Goal: Transaction & Acquisition: Purchase product/service

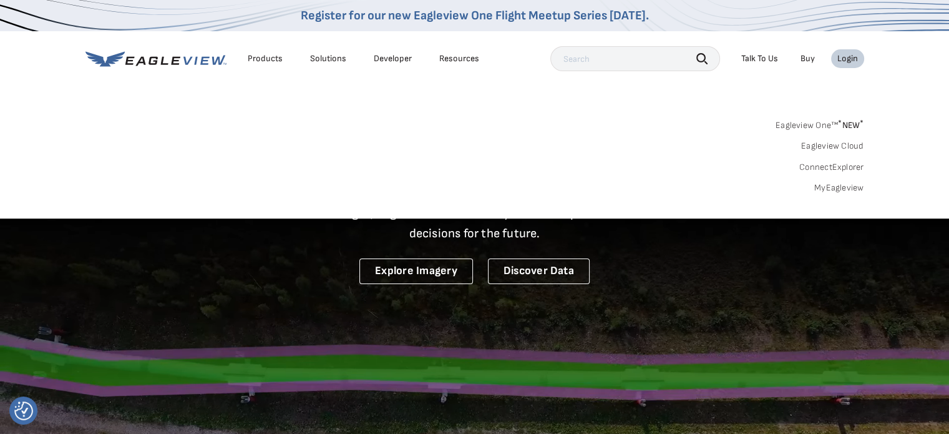
click at [838, 187] on link "MyEagleview" at bounding box center [839, 187] width 50 height 11
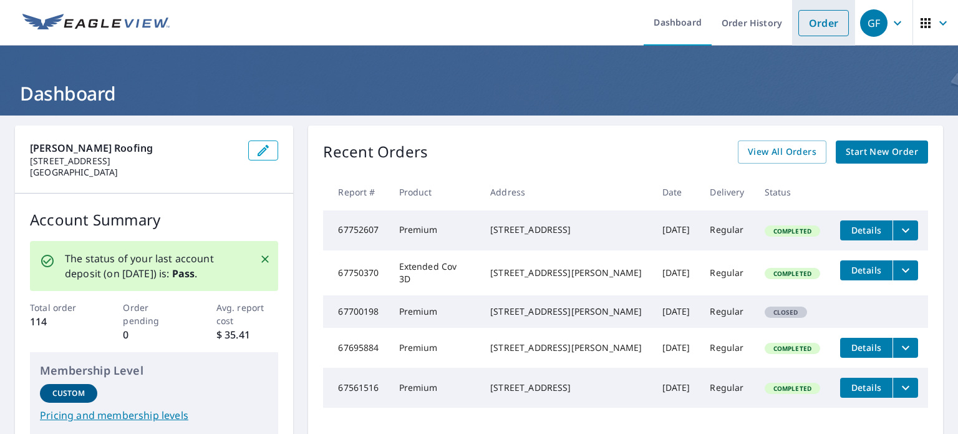
click at [806, 21] on link "Order" at bounding box center [824, 23] width 51 height 26
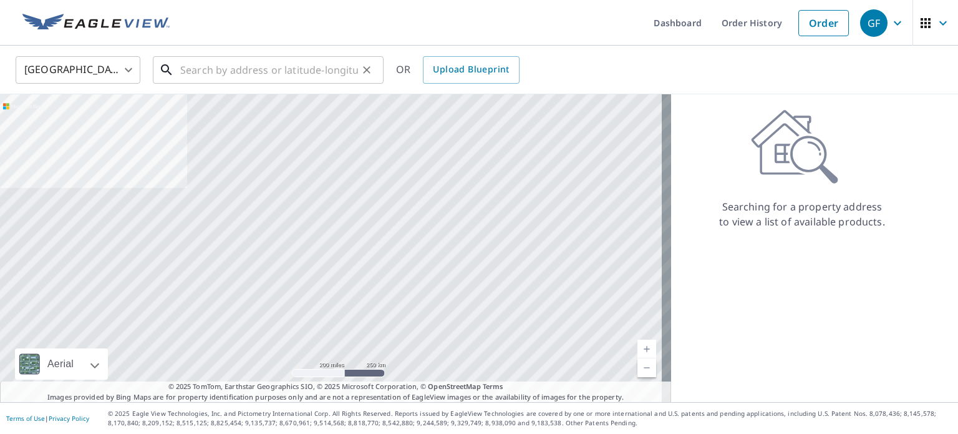
click at [206, 72] on input "text" at bounding box center [269, 69] width 178 height 35
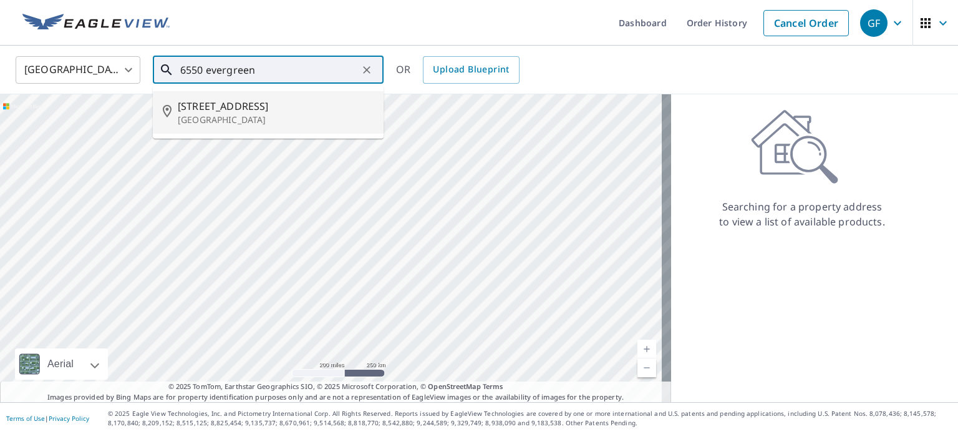
click at [234, 114] on p "[GEOGRAPHIC_DATA]" at bounding box center [276, 120] width 196 height 12
type input "[STREET_ADDRESS][PERSON_NAME]"
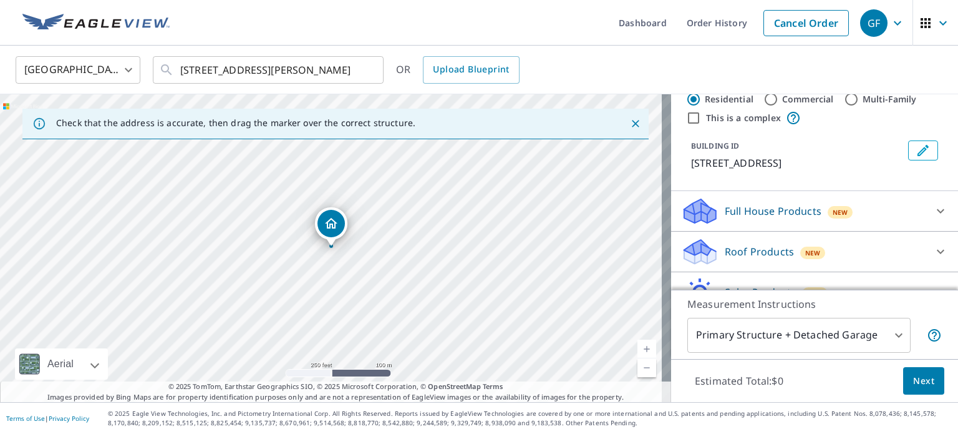
scroll to position [62, 0]
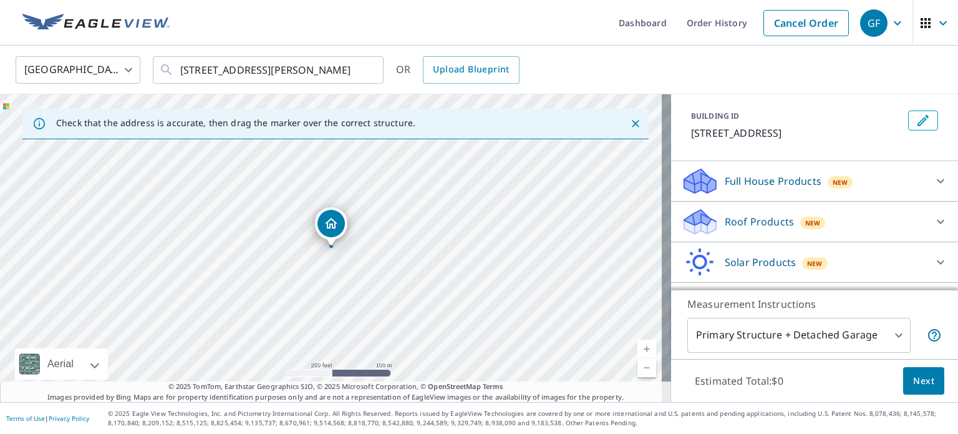
click at [782, 229] on p "Roof Products" at bounding box center [759, 221] width 69 height 15
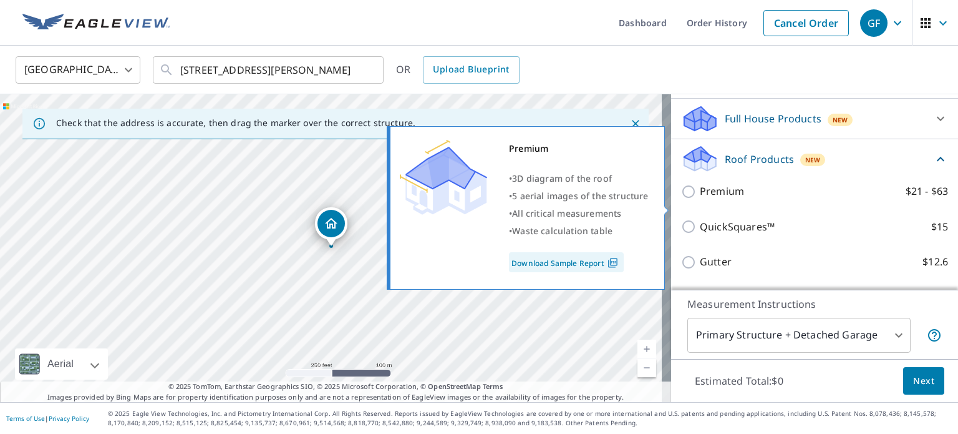
click at [685, 199] on input "Premium $21 - $63" at bounding box center [690, 191] width 19 height 15
checkbox input "true"
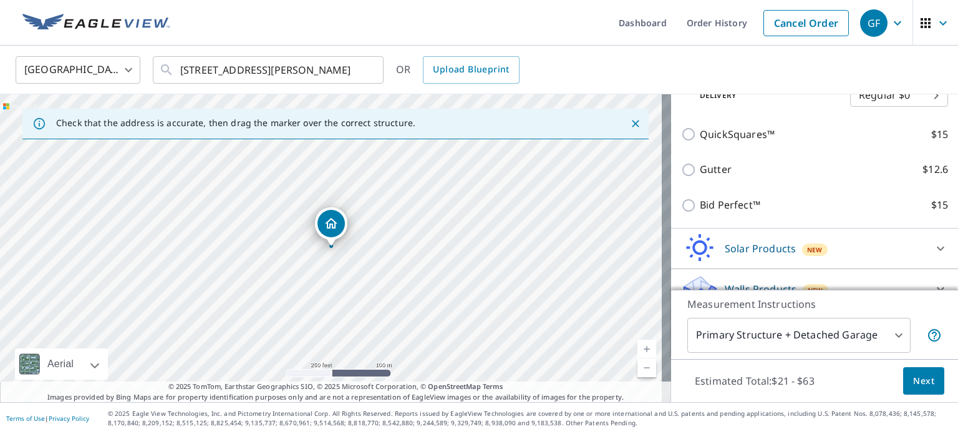
scroll to position [297, 0]
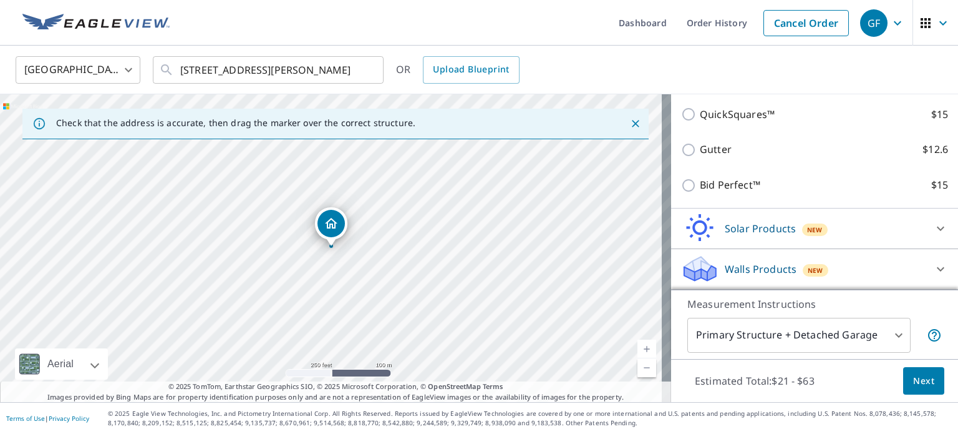
click at [914, 376] on span "Next" at bounding box center [924, 381] width 21 height 16
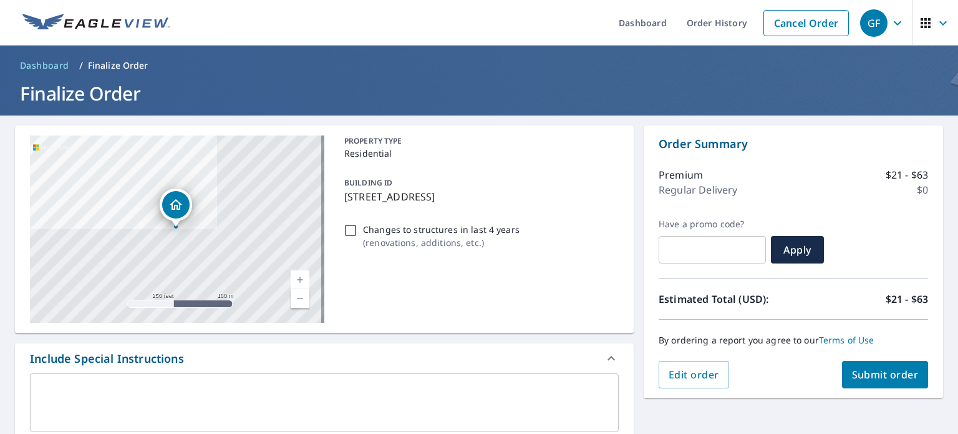
click at [348, 227] on input "Changes to structures in last 4 years ( renovations, additions, etc. )" at bounding box center [350, 230] width 15 height 15
checkbox input "true"
click at [869, 376] on span "Submit order" at bounding box center [885, 375] width 67 height 14
checkbox input "true"
